Goal: Task Accomplishment & Management: Manage account settings

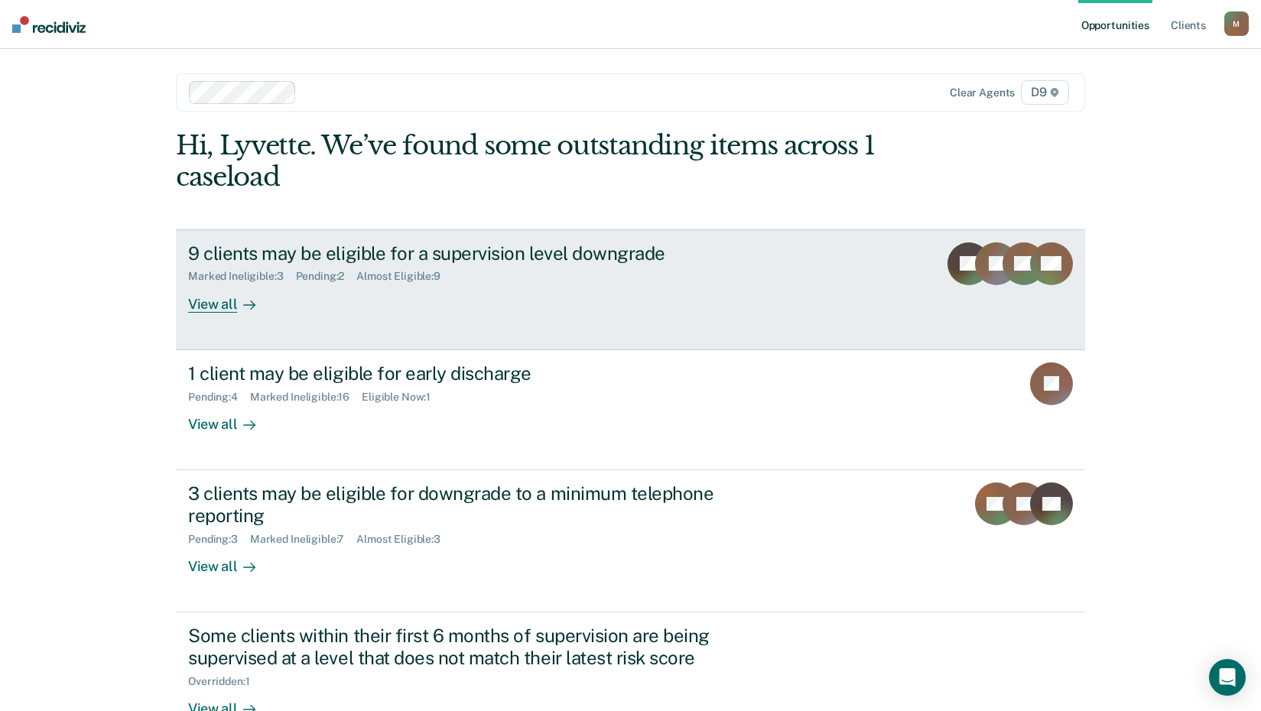
click at [220, 303] on div "View all" at bounding box center [231, 298] width 86 height 30
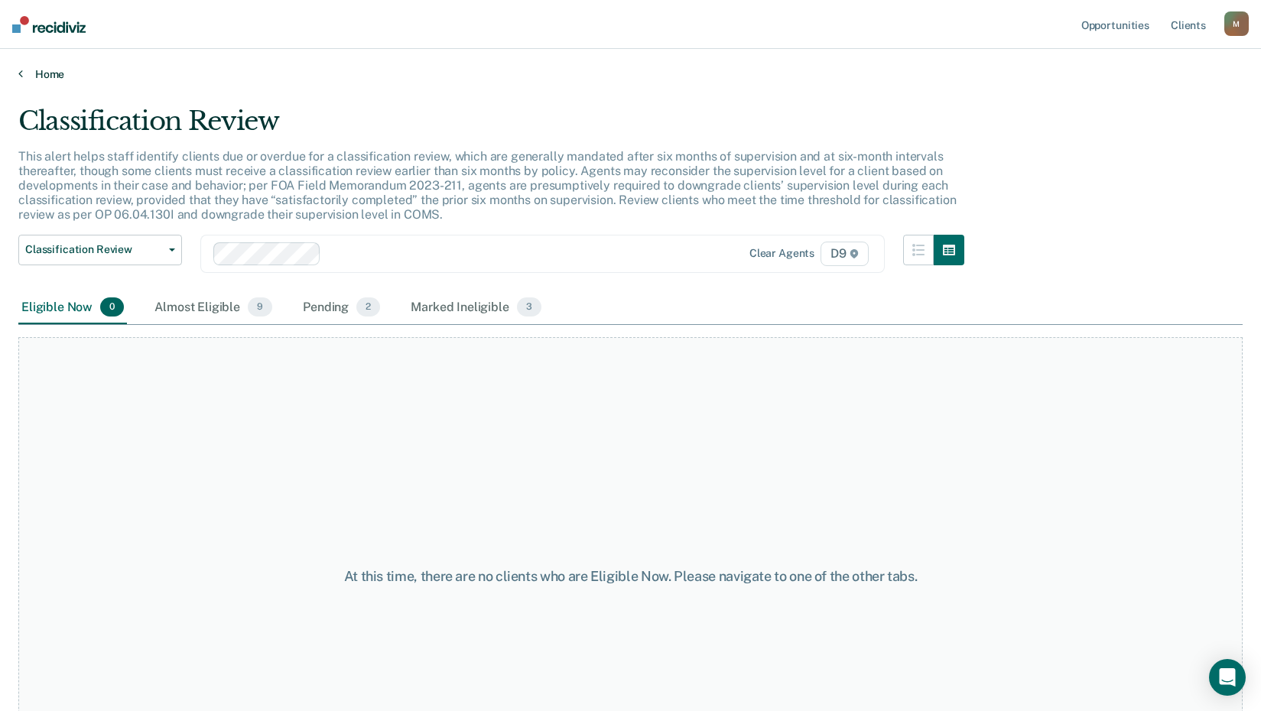
click at [21, 73] on icon at bounding box center [20, 73] width 5 height 12
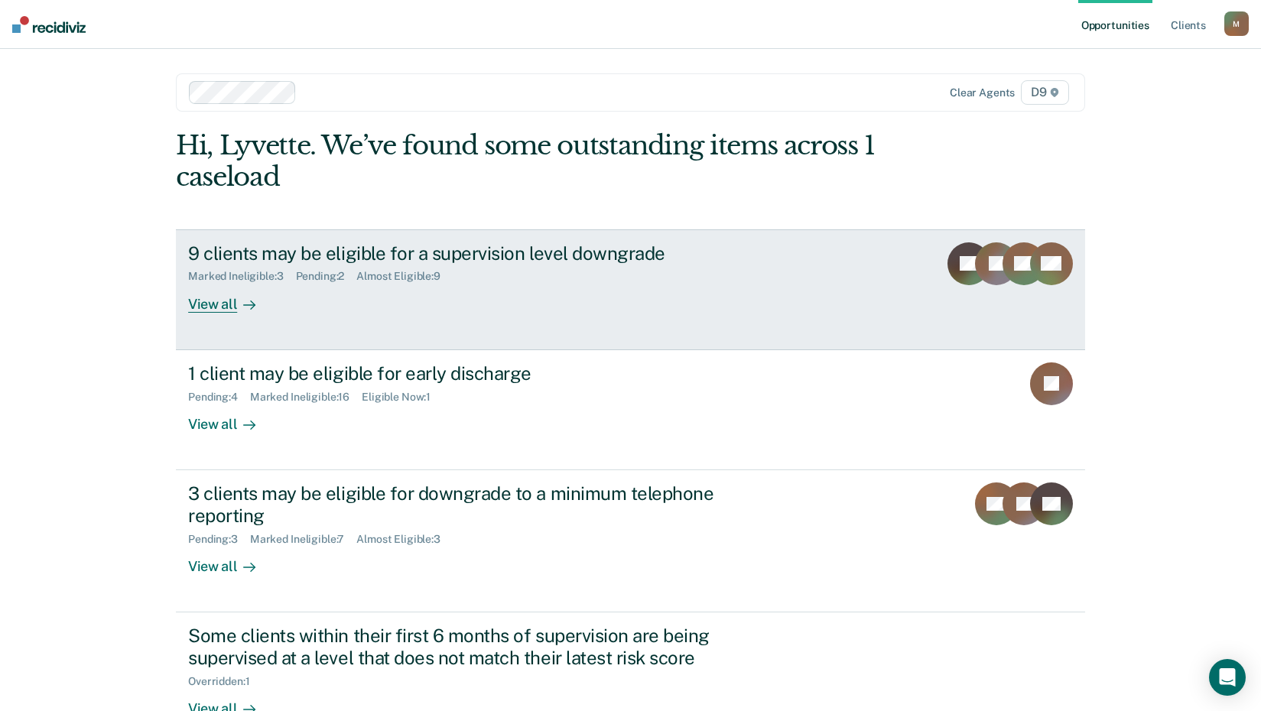
click at [219, 304] on div "View all" at bounding box center [231, 298] width 86 height 30
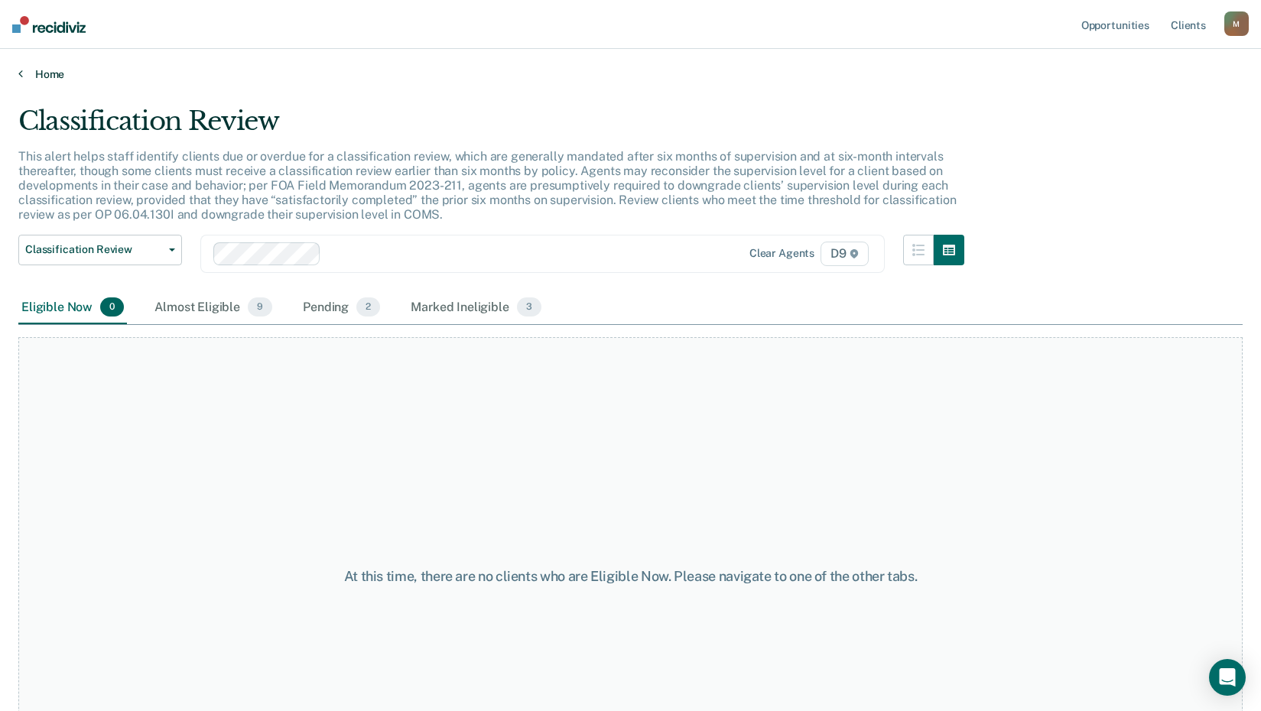
click at [21, 70] on icon at bounding box center [20, 73] width 5 height 12
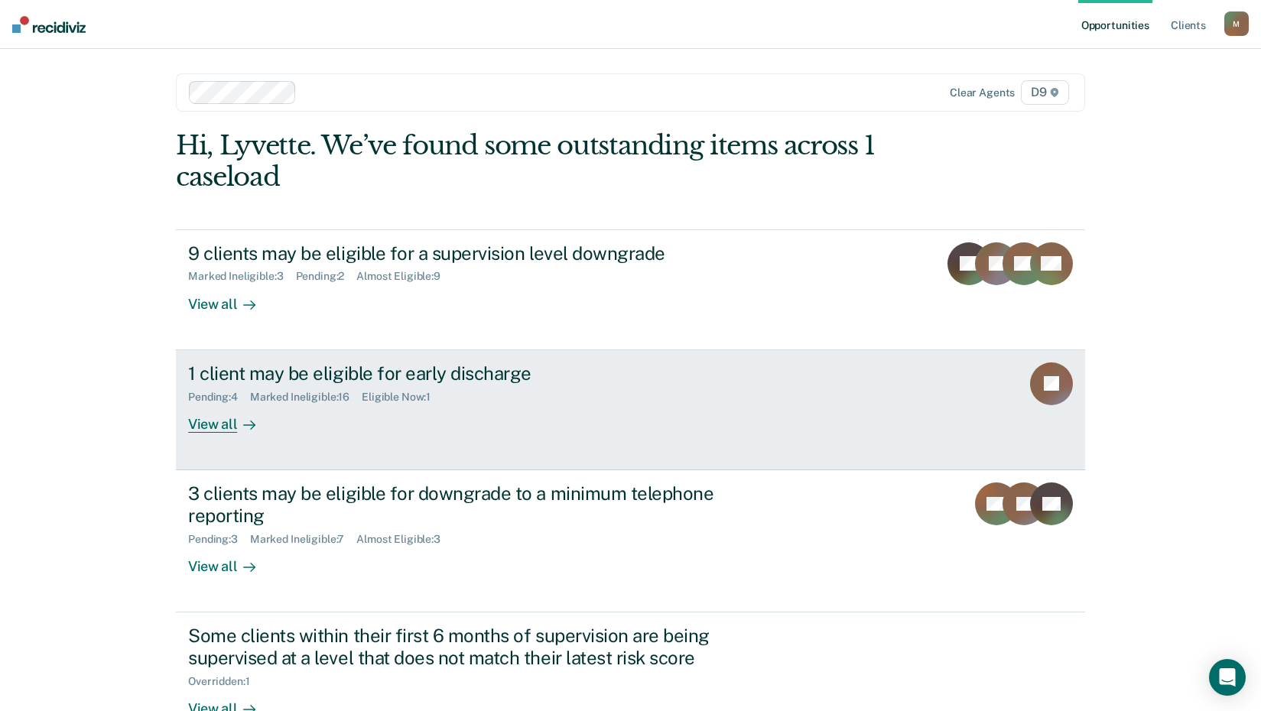
click at [213, 421] on div "View all" at bounding box center [231, 418] width 86 height 30
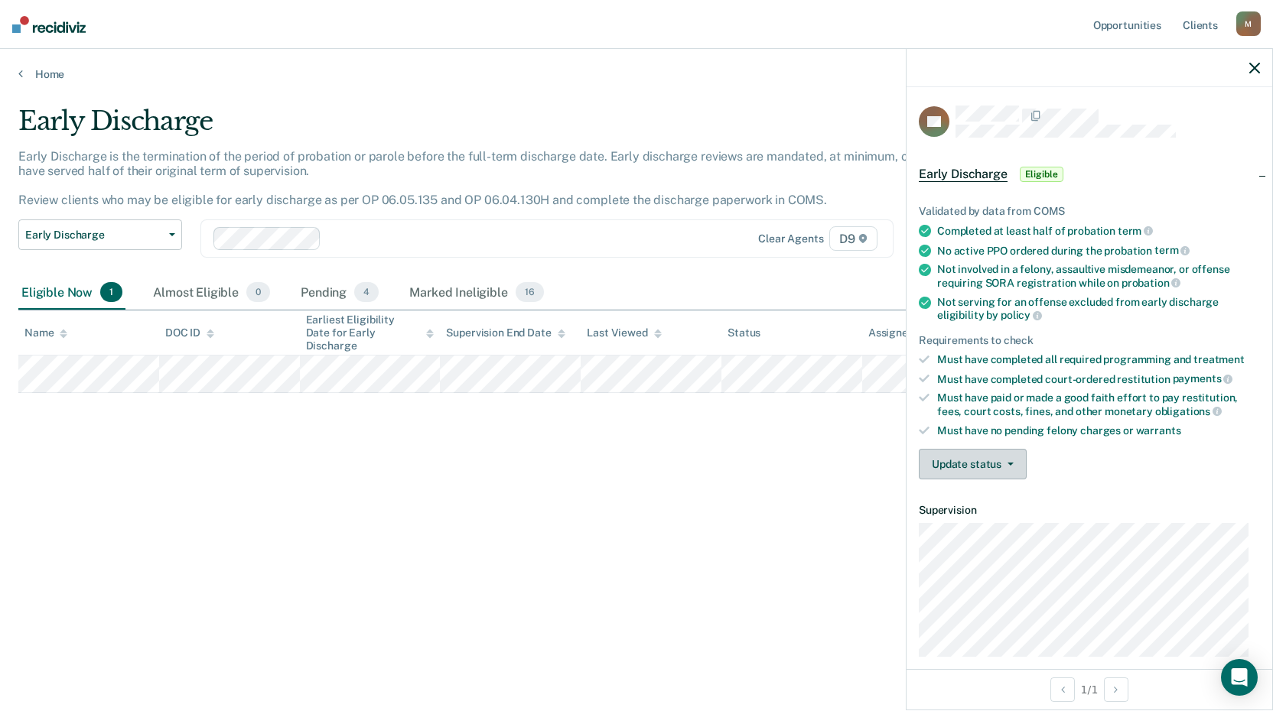
click at [968, 462] on button "Update status" at bounding box center [973, 464] width 108 height 31
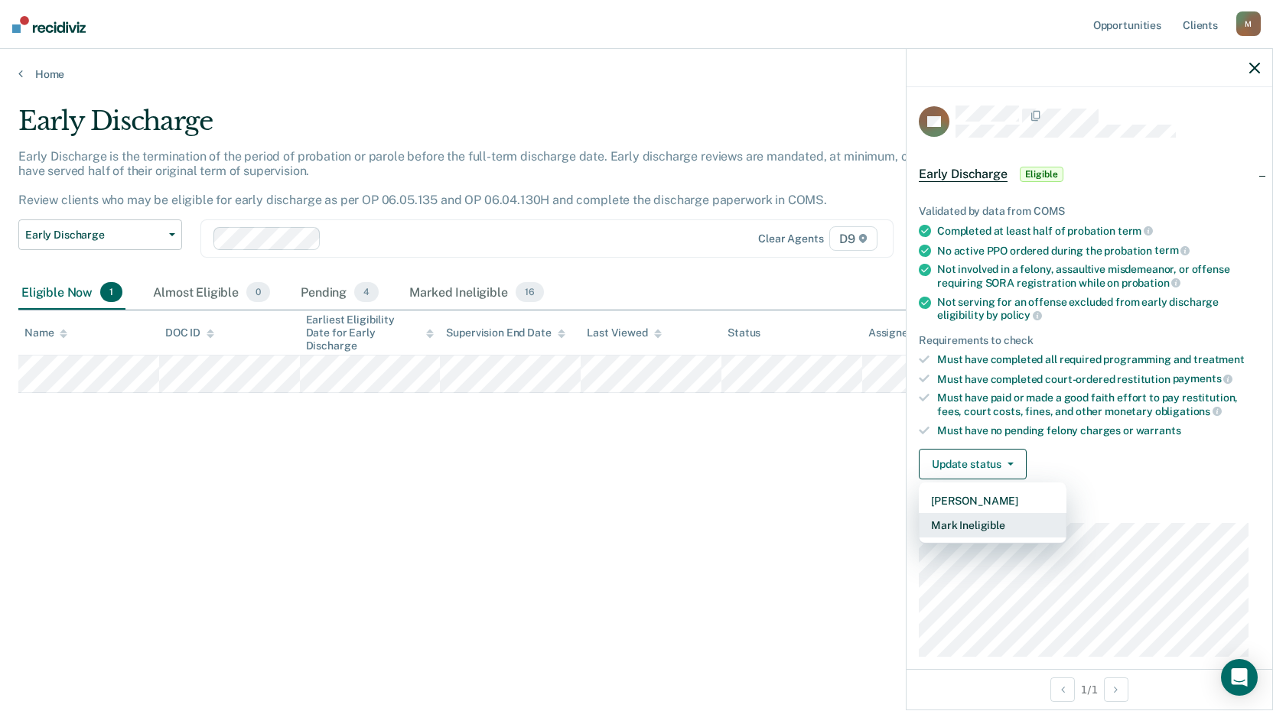
click at [965, 527] on button "Mark Ineligible" at bounding box center [993, 525] width 148 height 24
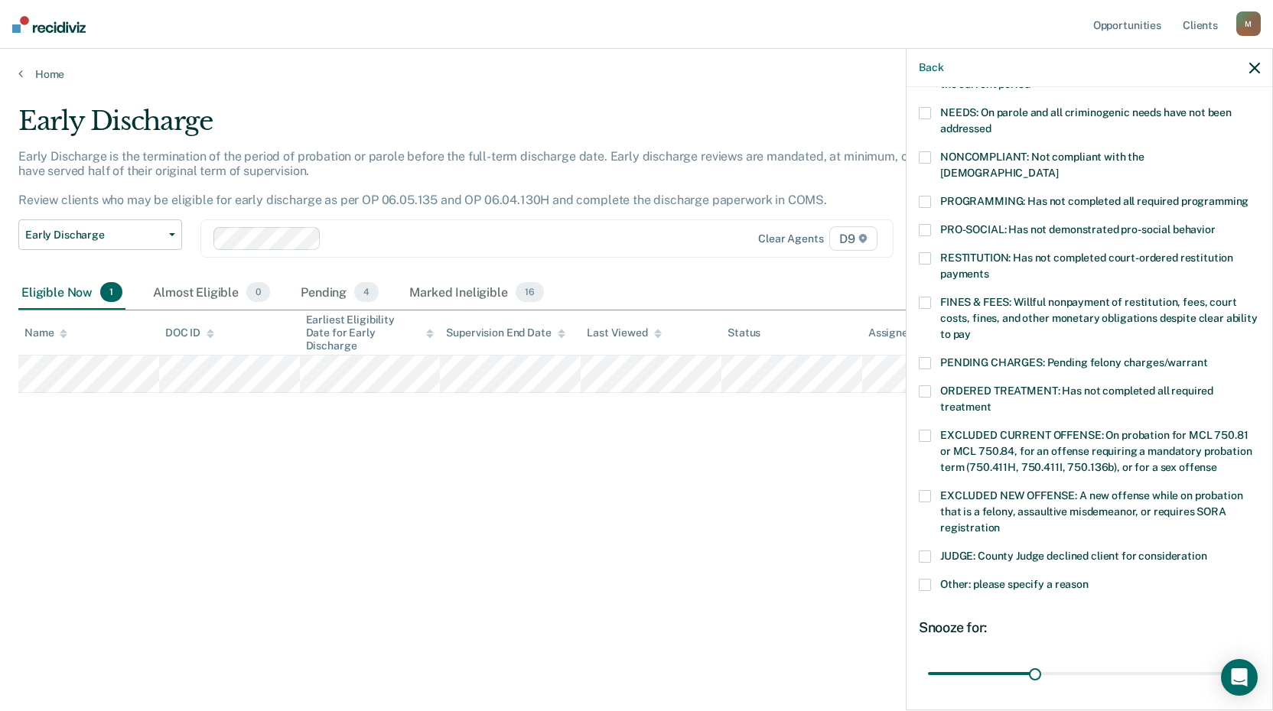
scroll to position [265, 0]
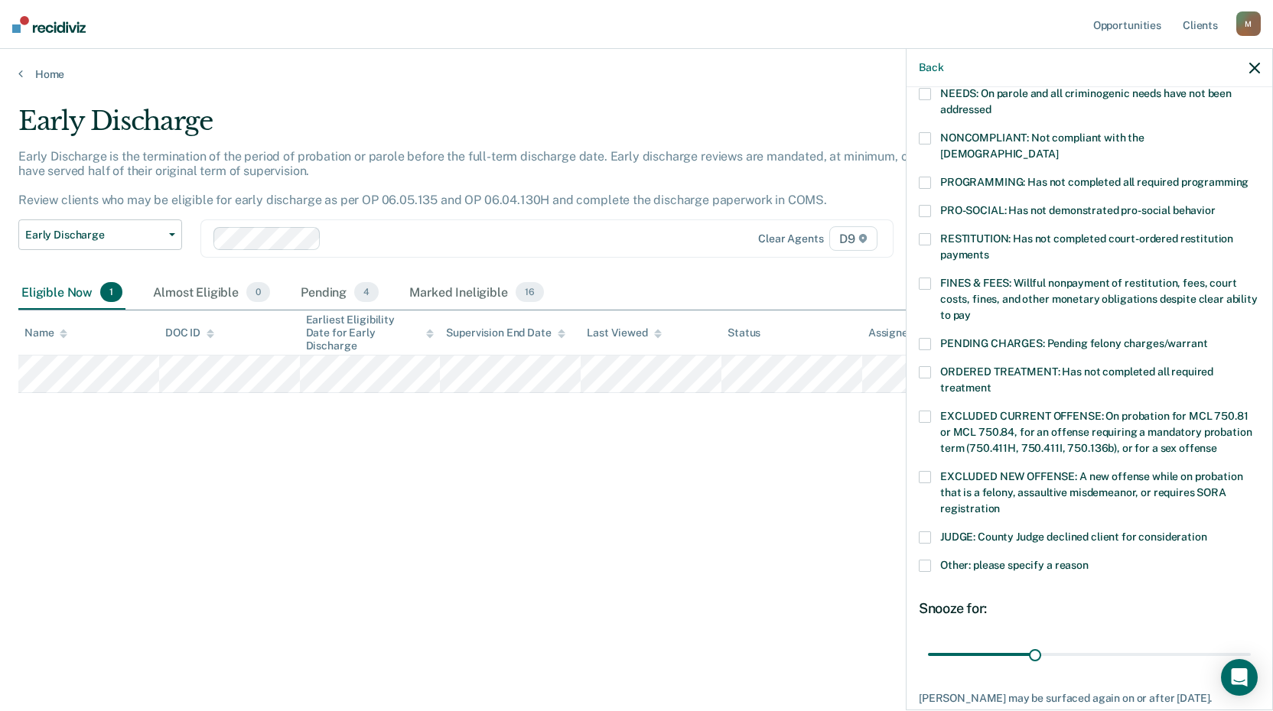
click at [926, 560] on span at bounding box center [925, 566] width 12 height 12
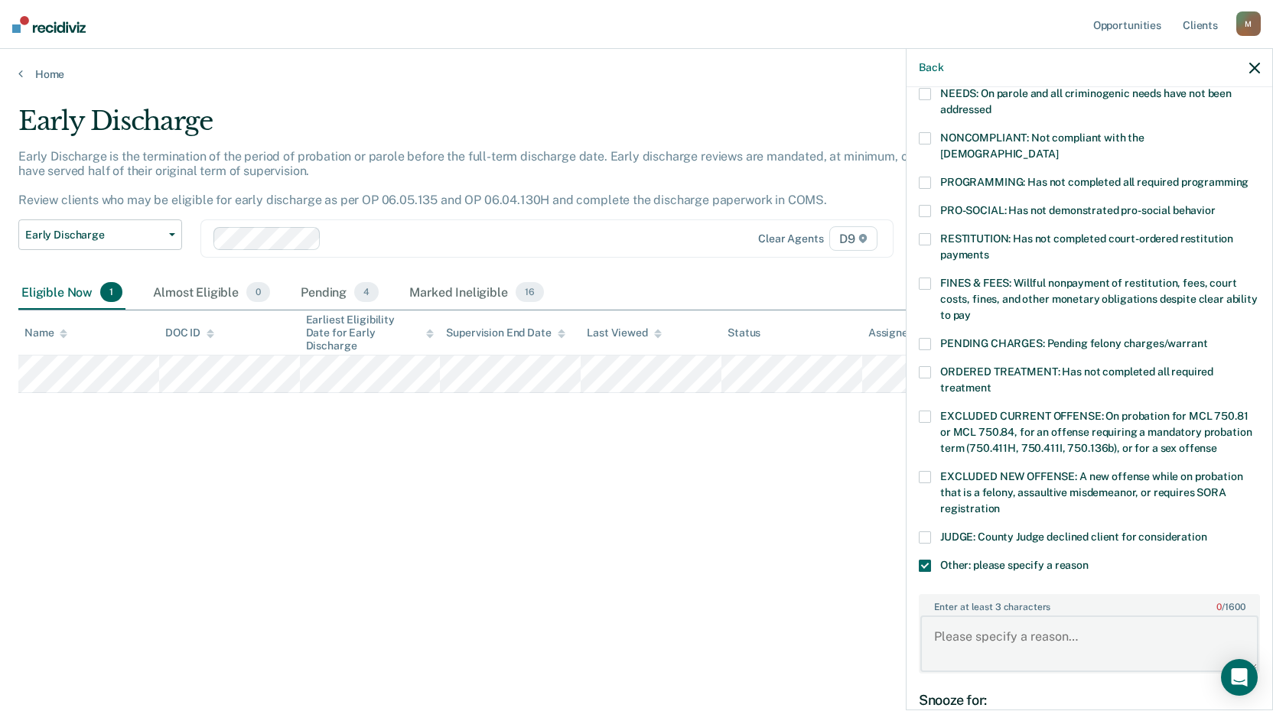
click at [949, 624] on textarea "Enter at least 3 characters 0 / 1600" at bounding box center [1089, 644] width 338 height 57
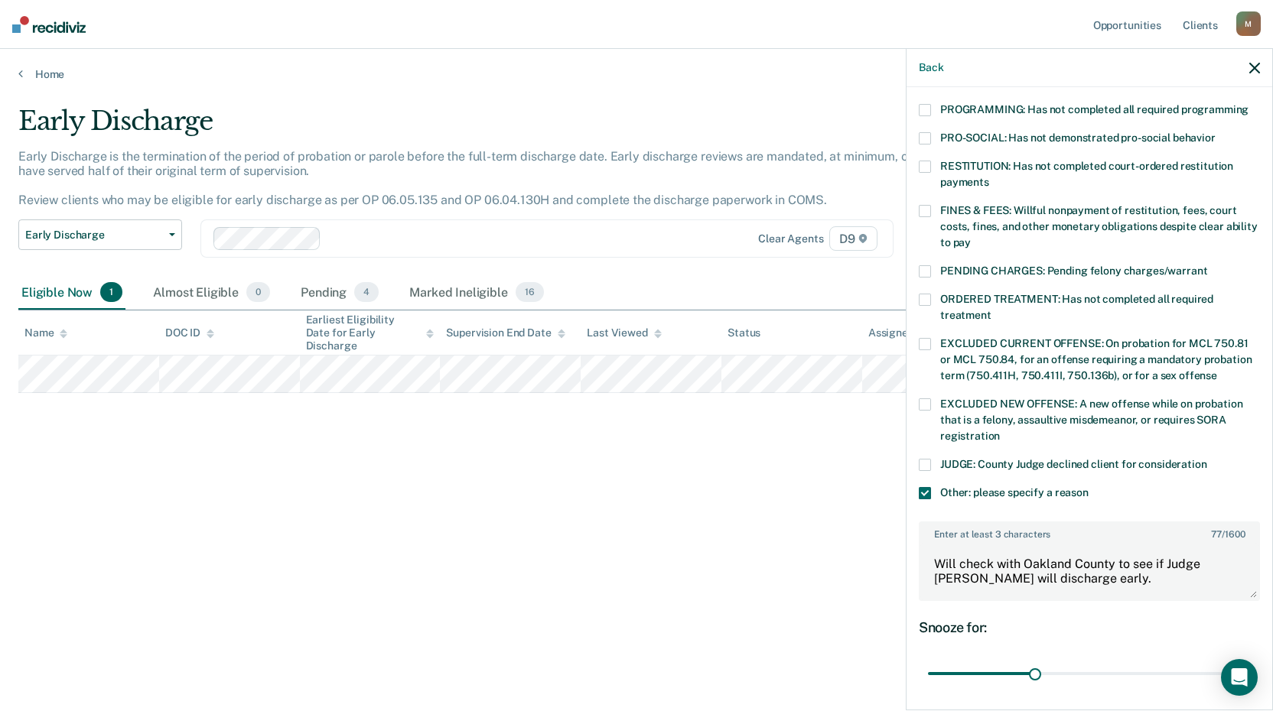
scroll to position [385, 0]
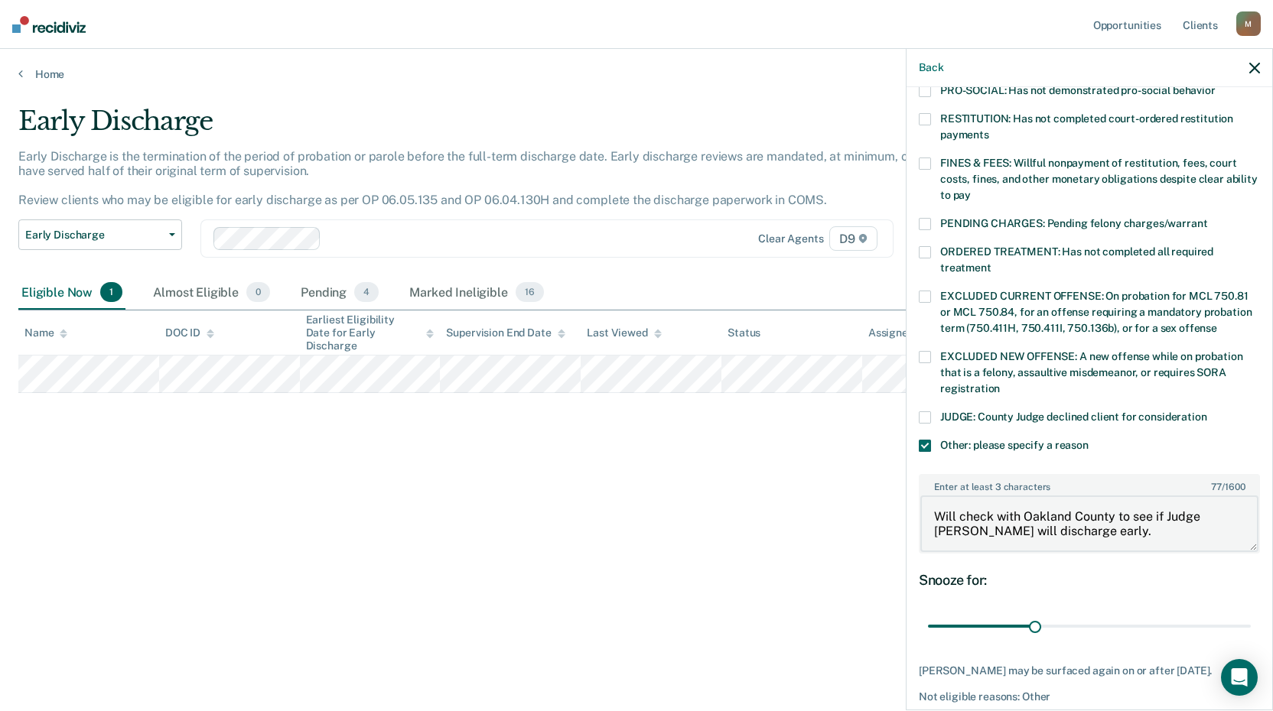
click at [974, 514] on textarea "Will check with Oakland County to see if Judge [PERSON_NAME] will discharge ear…" at bounding box center [1089, 524] width 338 height 57
type textarea "Will check with Oakland County to see if Judge [PERSON_NAME] will discharge ear…"
drag, startPoint x: 1034, startPoint y: 610, endPoint x: 1278, endPoint y: 567, distance: 247.6
type input "90"
click at [1250, 613] on input "range" at bounding box center [1089, 626] width 323 height 27
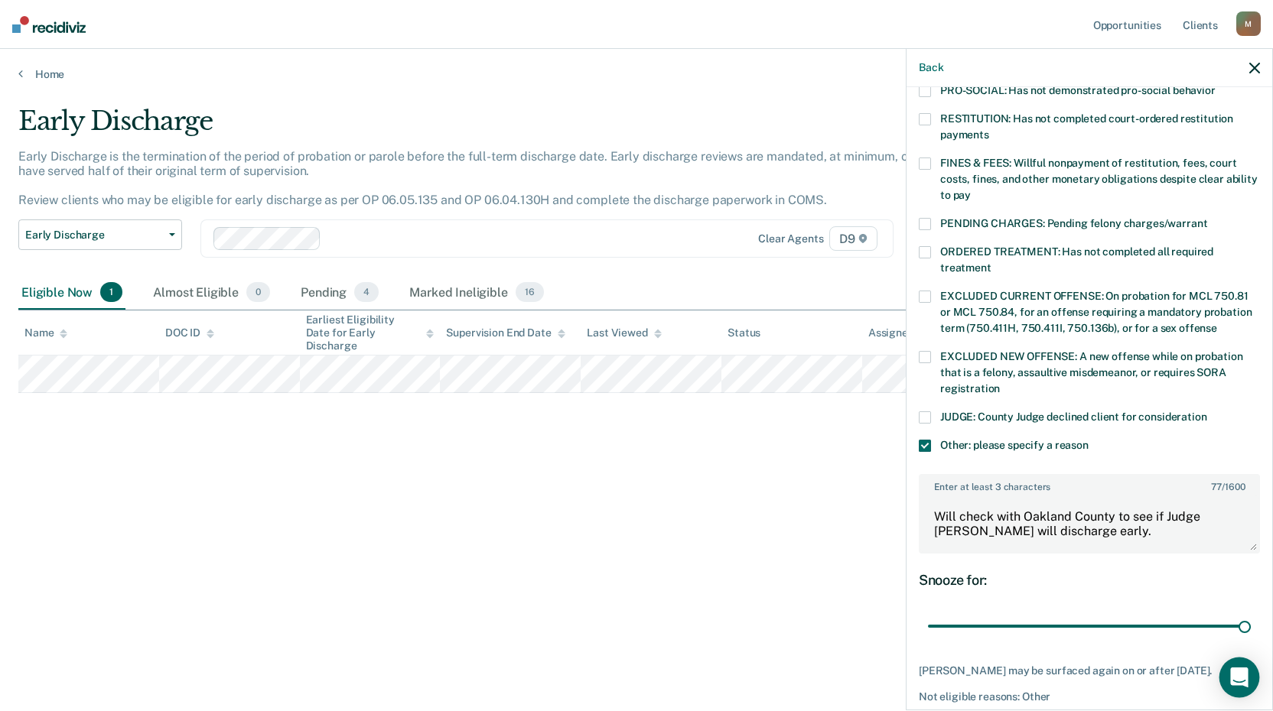
click at [1237, 681] on icon "Open Intercom Messenger" at bounding box center [1239, 678] width 18 height 20
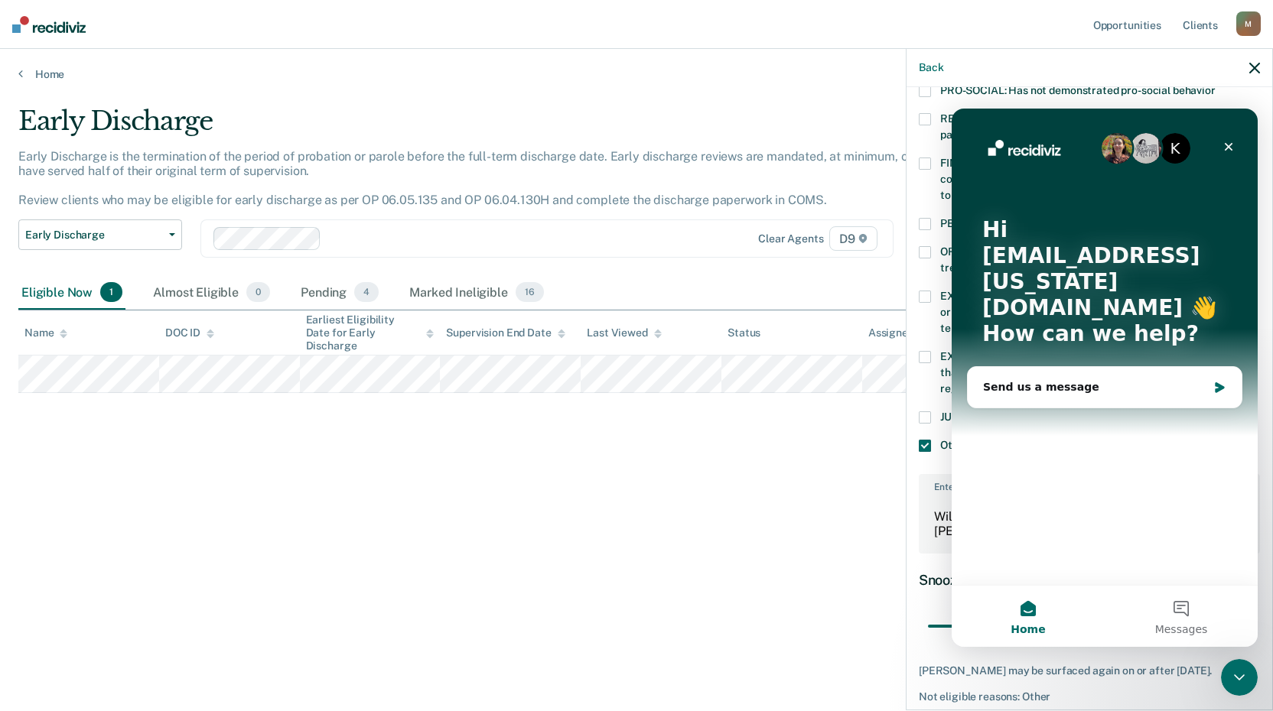
scroll to position [0, 0]
click at [1235, 141] on div "Close" at bounding box center [1229, 147] width 28 height 28
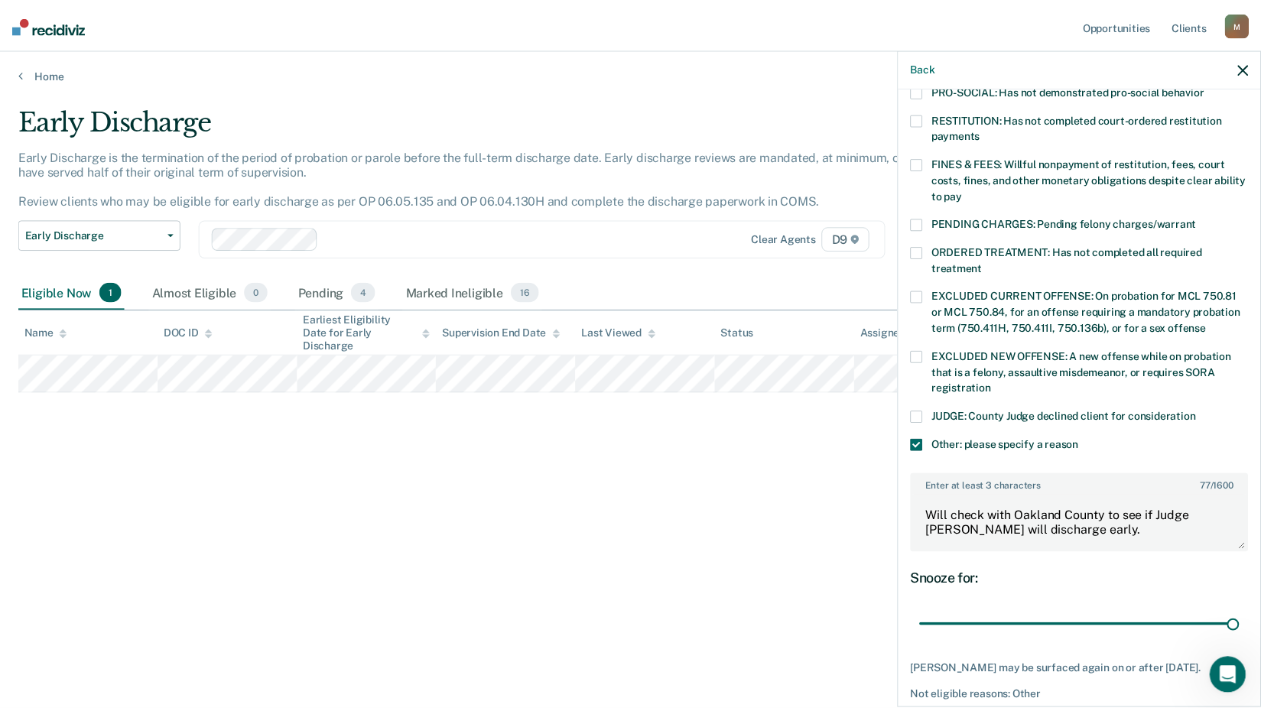
scroll to position [434, 0]
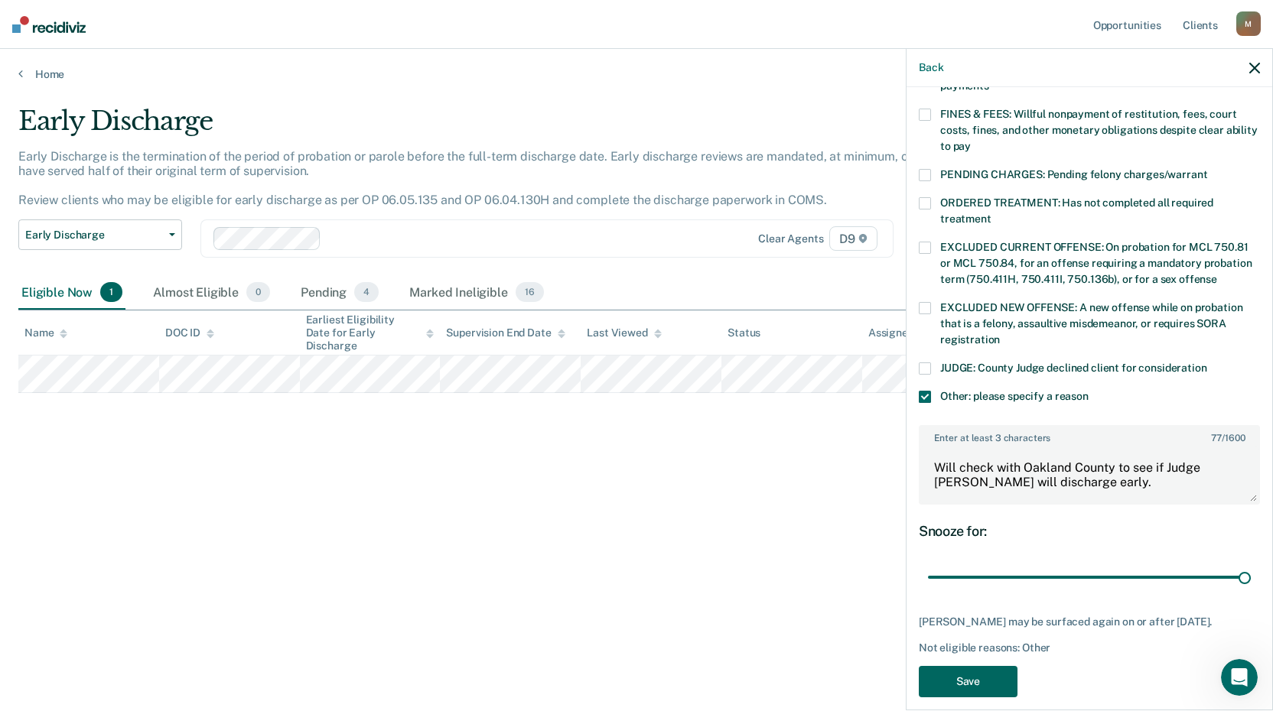
click at [941, 666] on button "Save" at bounding box center [968, 681] width 99 height 31
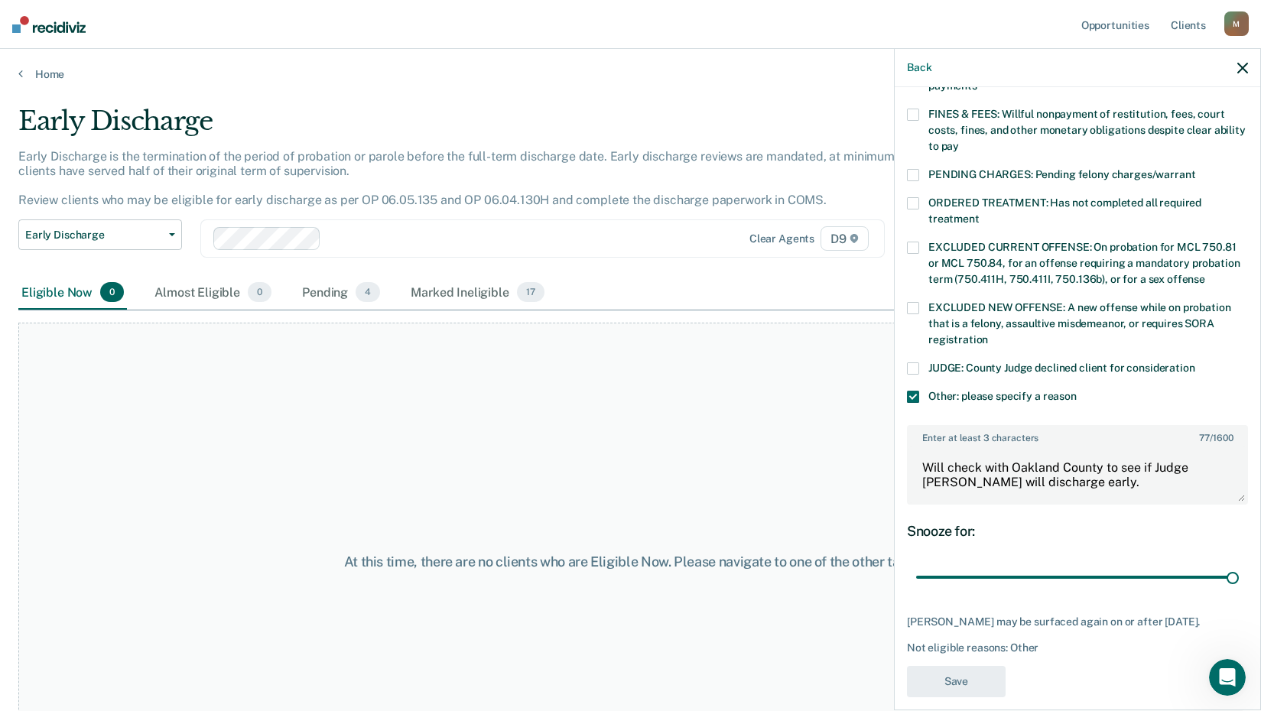
scroll to position [298, 0]
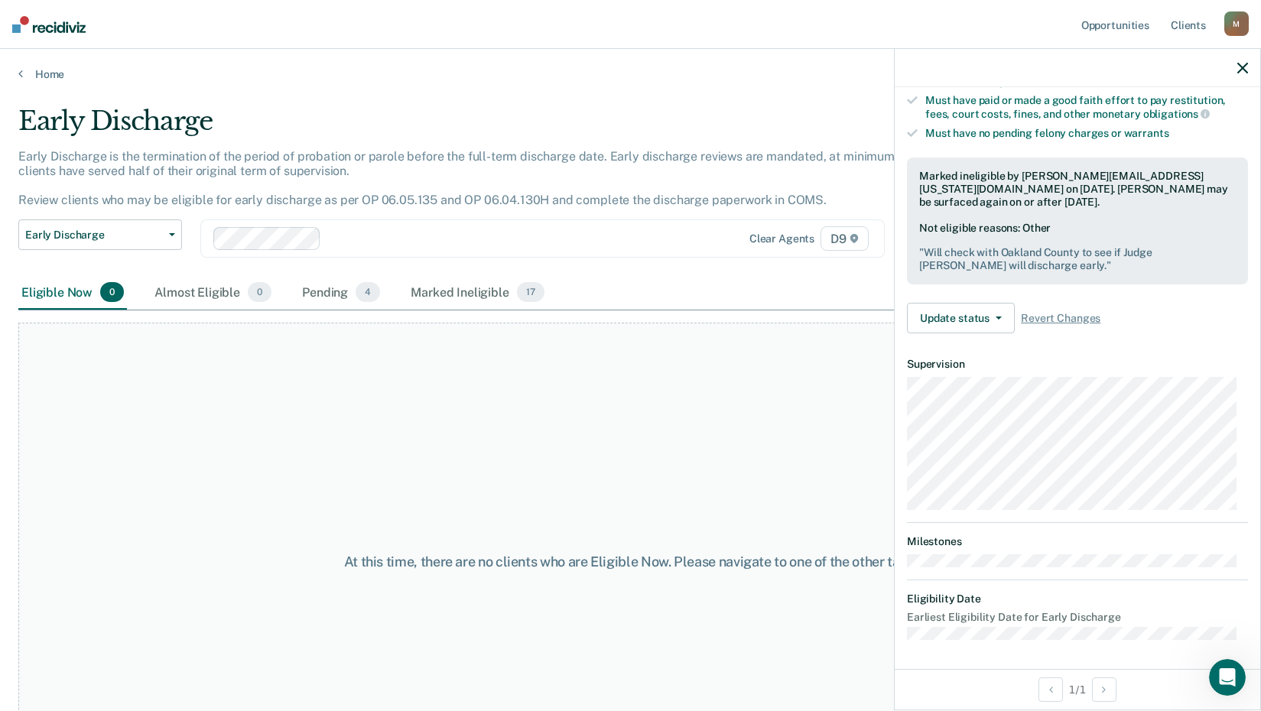
click at [1246, 62] on button "button" at bounding box center [1242, 67] width 11 height 13
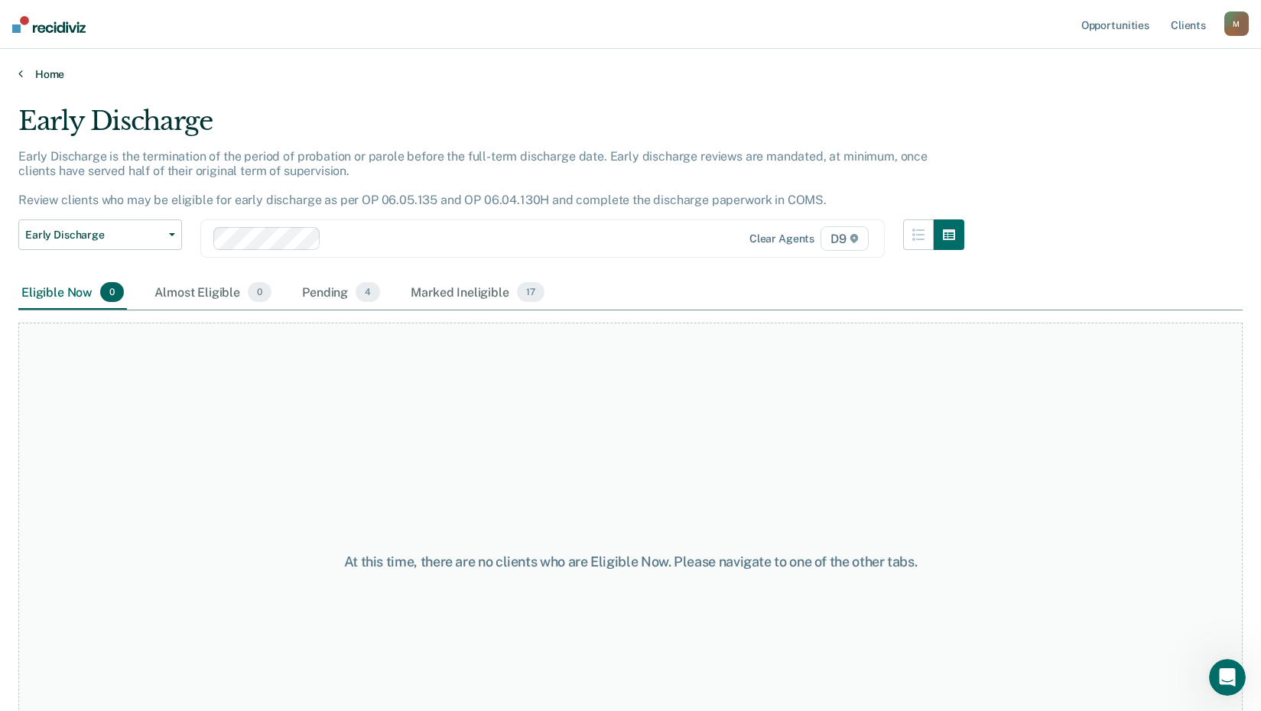
click at [18, 71] on icon at bounding box center [20, 73] width 5 height 12
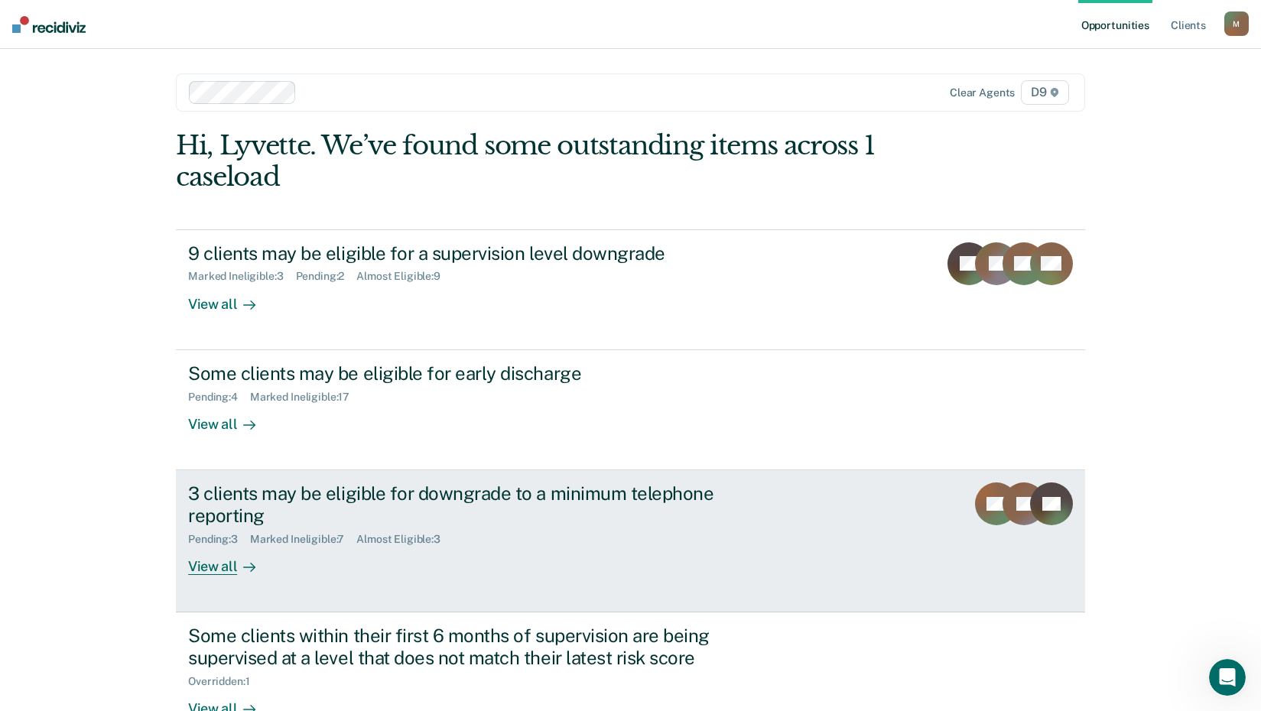
click at [205, 561] on div "View all" at bounding box center [231, 560] width 86 height 30
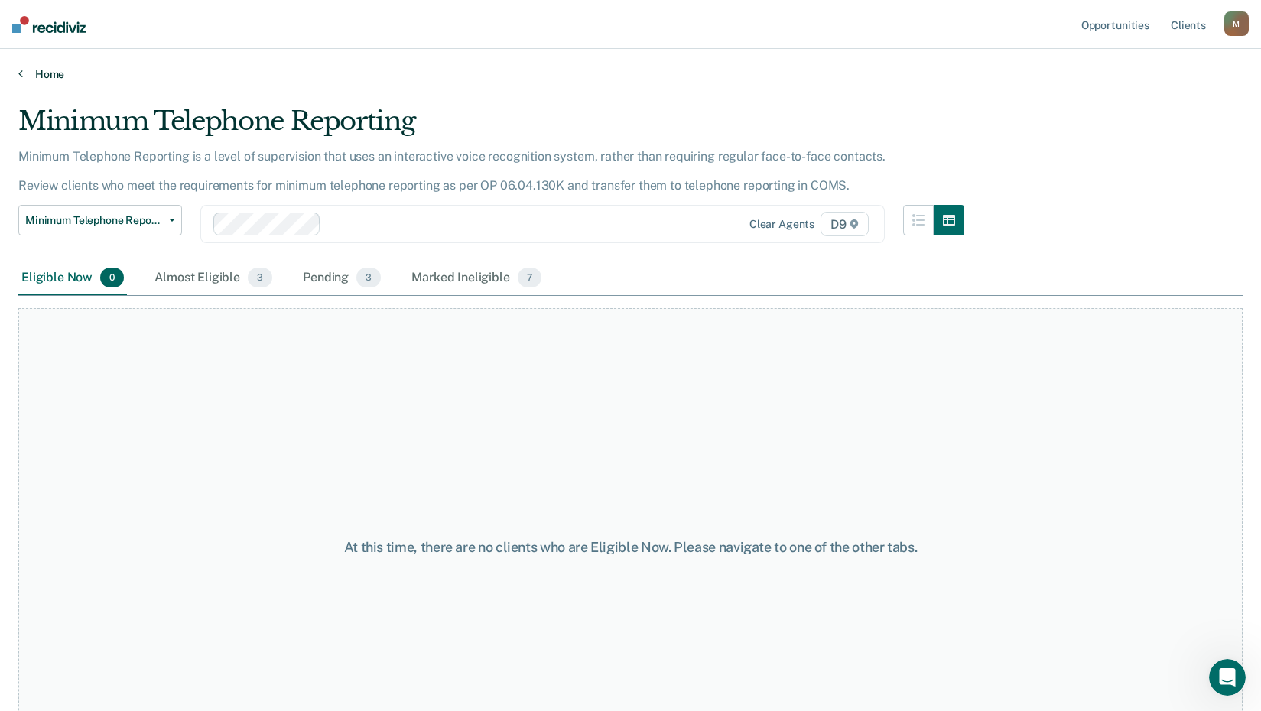
click at [20, 78] on icon at bounding box center [20, 73] width 5 height 12
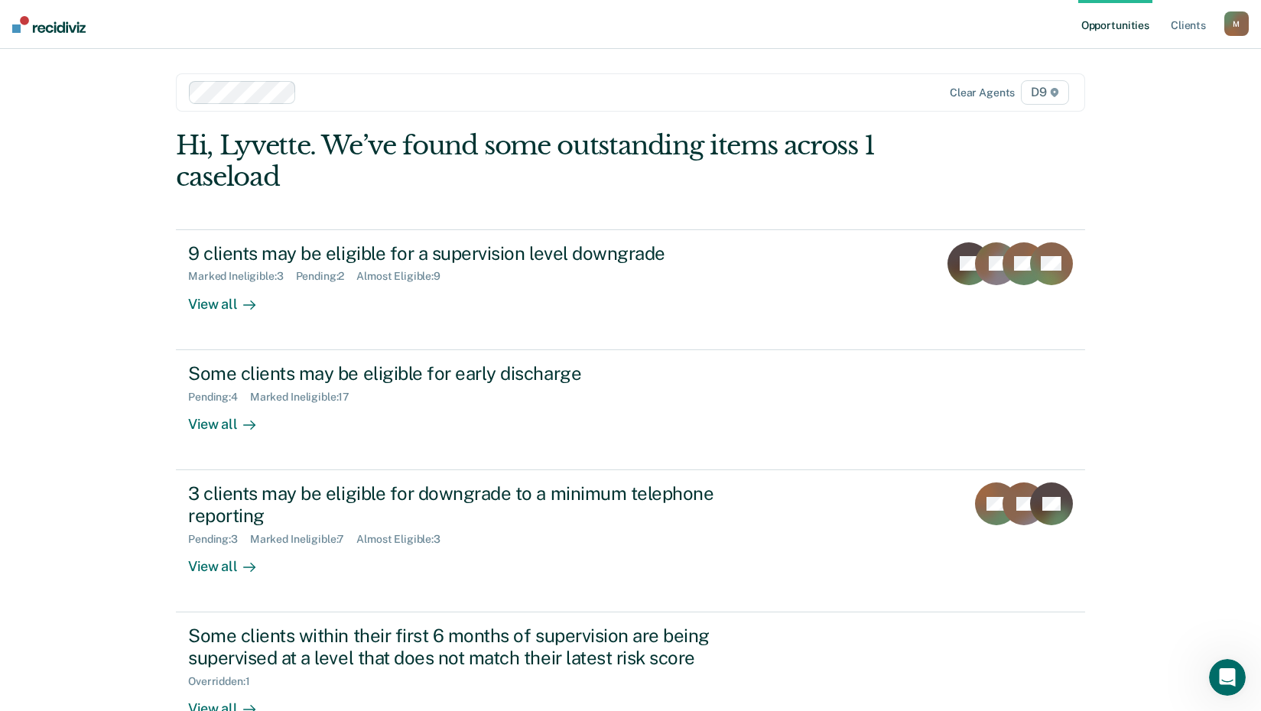
scroll to position [105, 0]
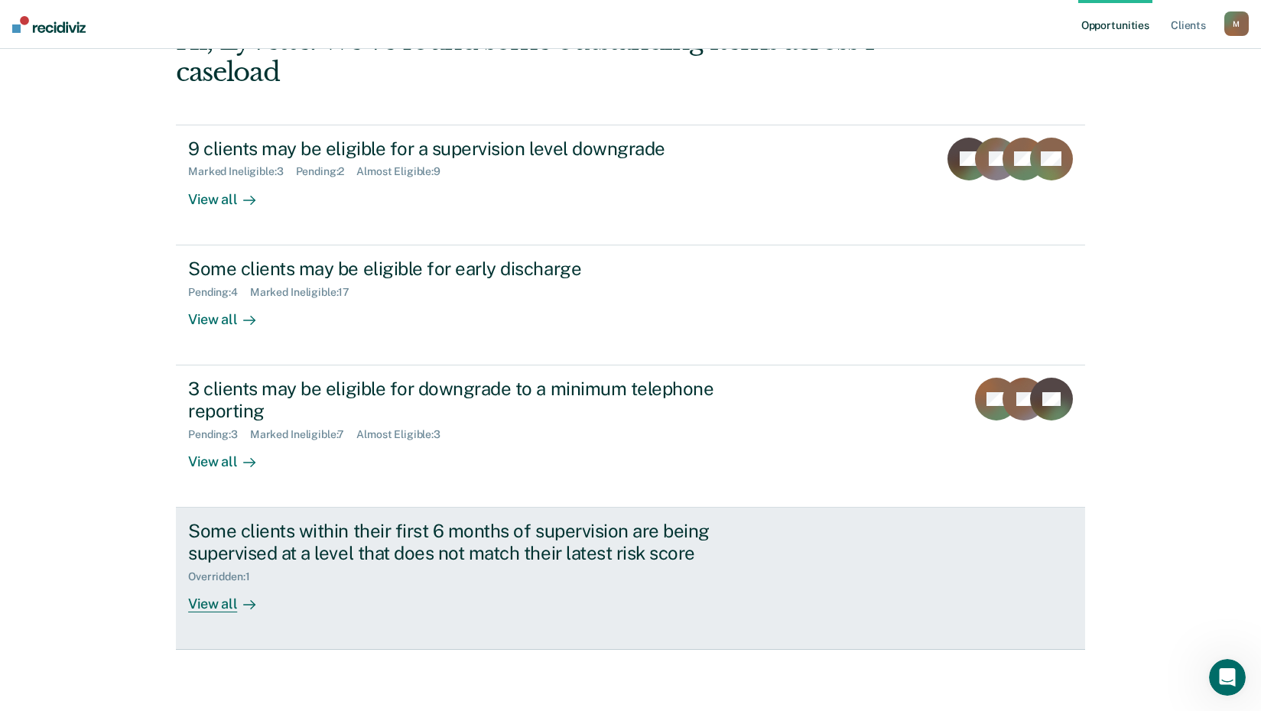
click at [195, 607] on div "View all" at bounding box center [231, 598] width 86 height 30
